Goal: Task Accomplishment & Management: Manage account settings

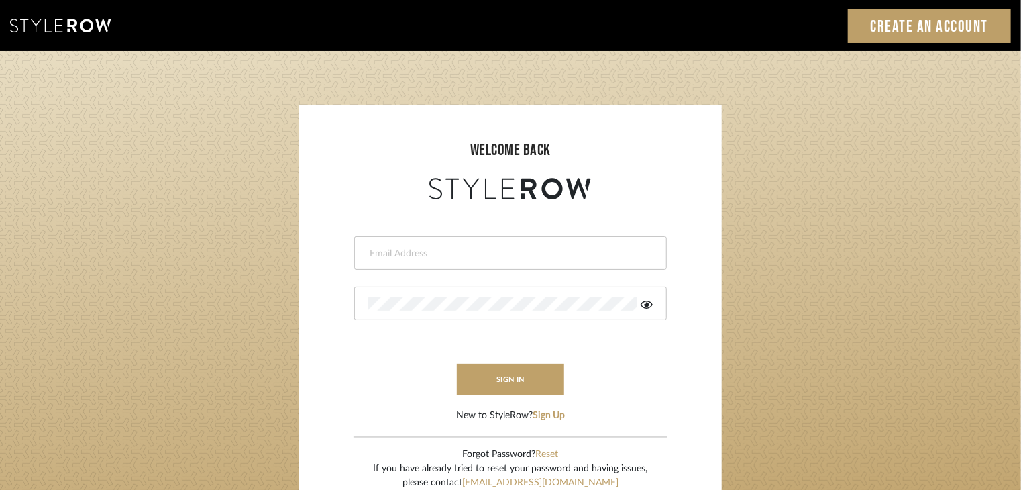
drag, startPoint x: 0, startPoint y: 0, endPoint x: 508, endPoint y: 249, distance: 565.7
click at [508, 249] on input "email" at bounding box center [508, 253] width 281 height 13
type input "hector@khrystentaylor.com"
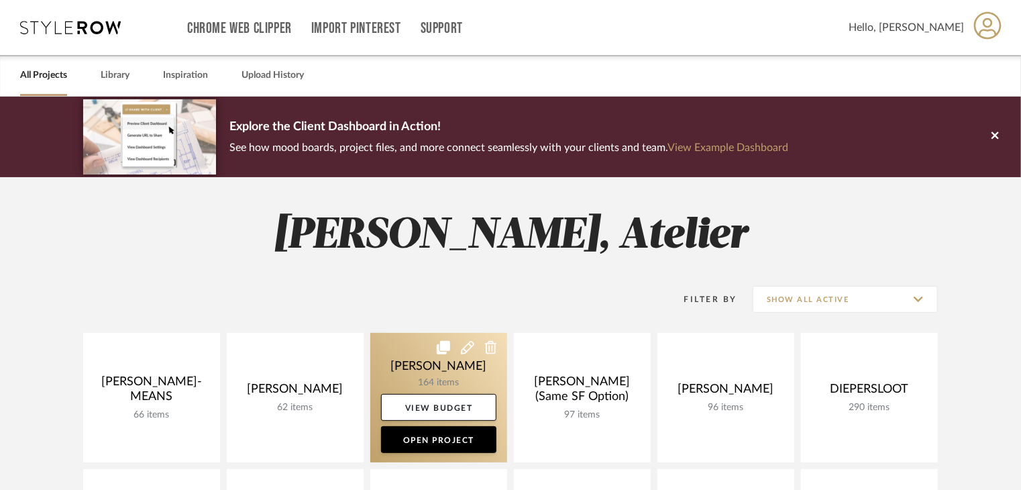
click at [442, 371] on link at bounding box center [438, 398] width 137 height 130
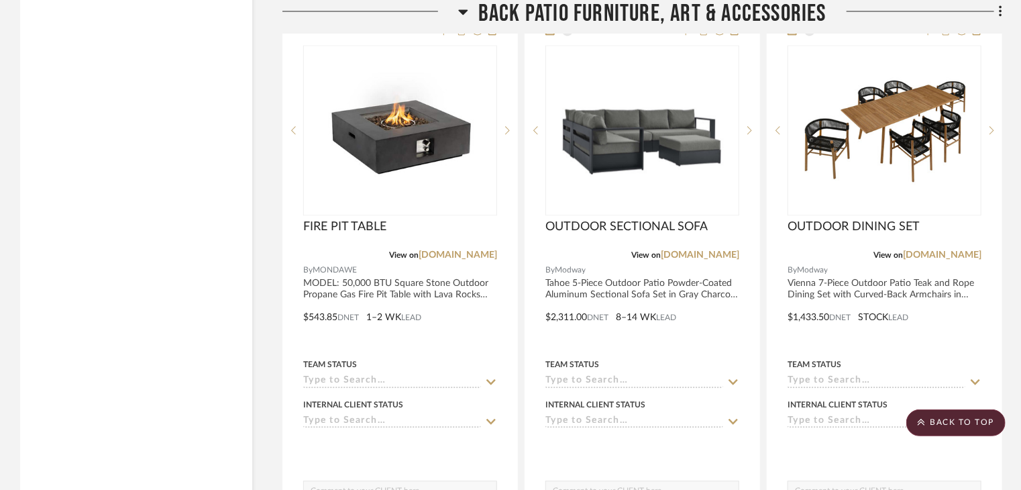
scroll to position [21891, 0]
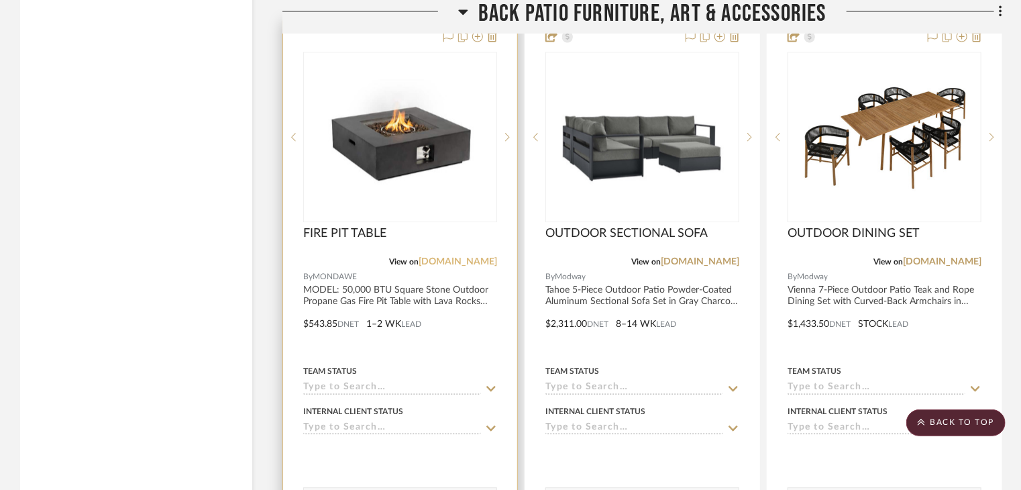
click at [456, 266] on link "[DOMAIN_NAME]" at bounding box center [458, 261] width 79 height 9
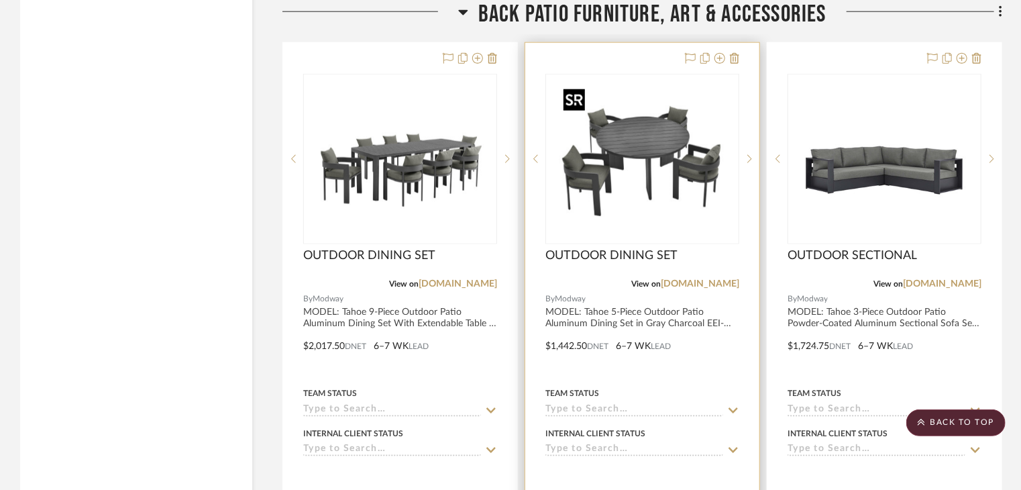
scroll to position [21272, 0]
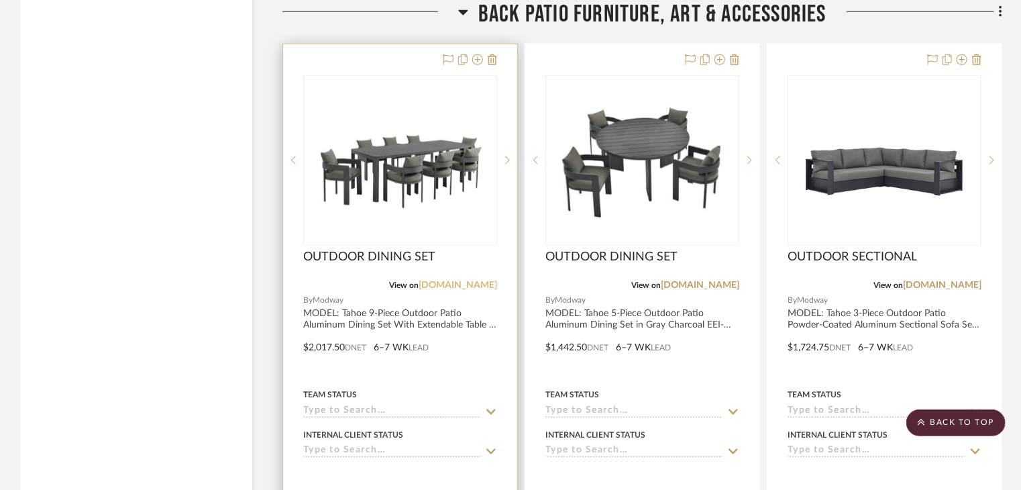
click at [486, 290] on link "[DOMAIN_NAME]" at bounding box center [458, 284] width 79 height 9
